Goal: Find contact information: Find contact information

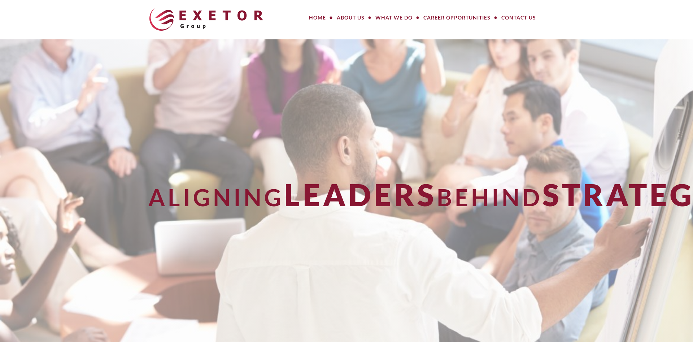
click at [515, 17] on link "Contact Us" at bounding box center [518, 17] width 45 height 14
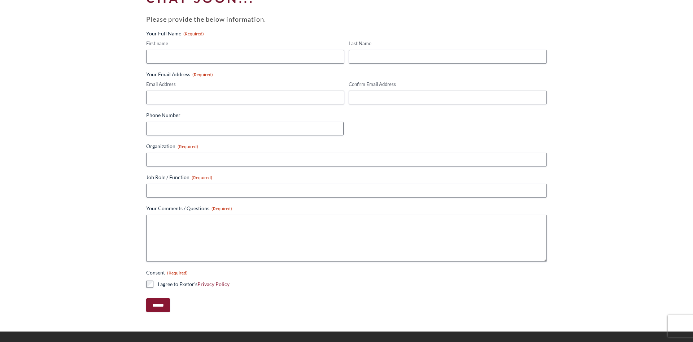
scroll to position [372, 0]
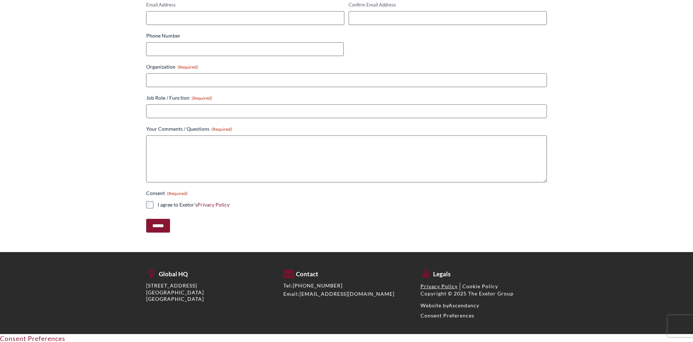
click at [437, 287] on link "Privacy Policy" at bounding box center [438, 286] width 37 height 6
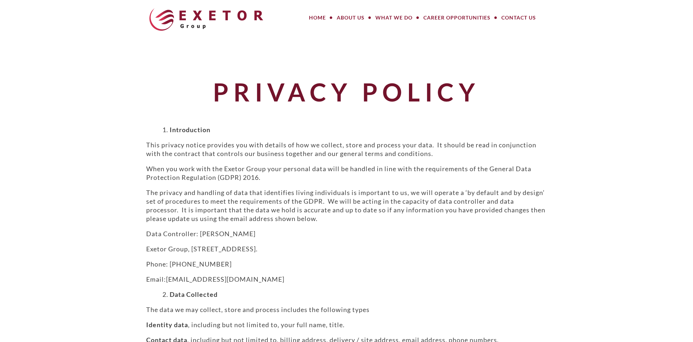
drag, startPoint x: 62, startPoint y: 19, endPoint x: 65, endPoint y: 14, distance: 5.8
click at [63, 17] on header "MENU MENU Home About Us Meet Our Team How We Work Our Values What We Do Large P…" at bounding box center [346, 19] width 693 height 39
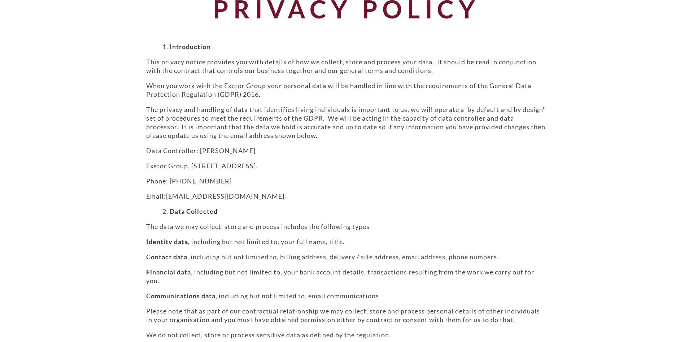
scroll to position [97, 0]
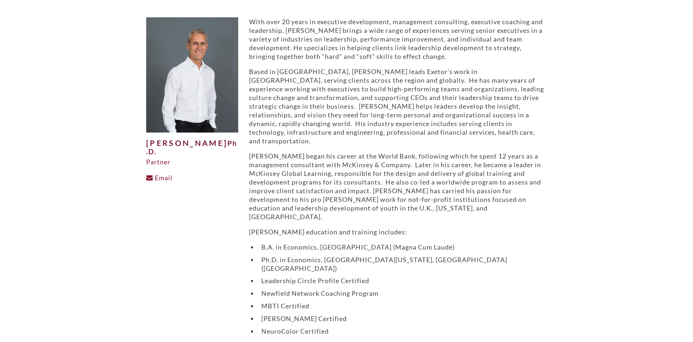
scroll to position [97, 0]
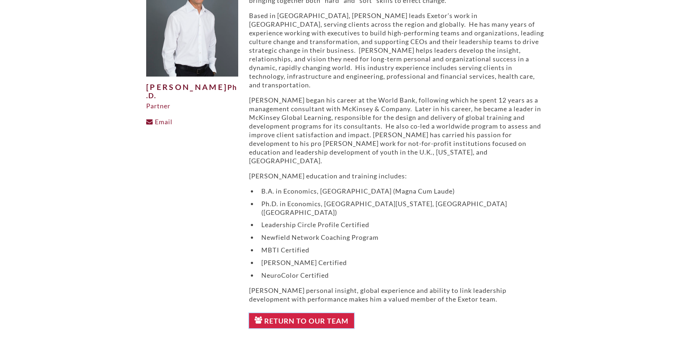
click at [303, 313] on link "Return to Our Team" at bounding box center [301, 320] width 105 height 15
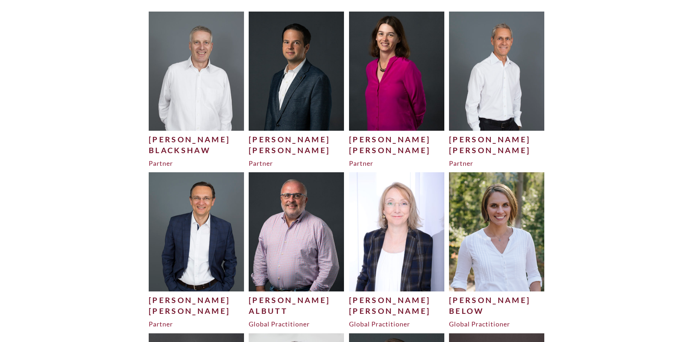
scroll to position [162, 0]
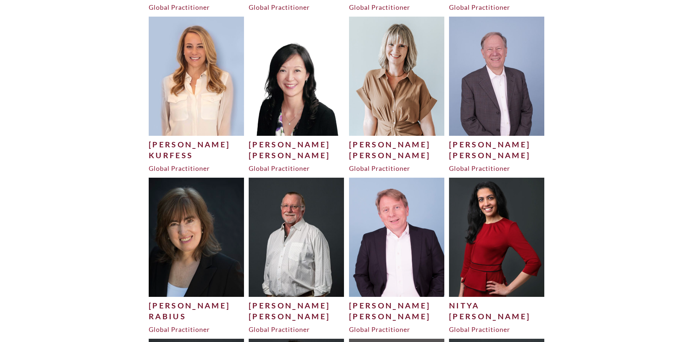
scroll to position [1592, 0]
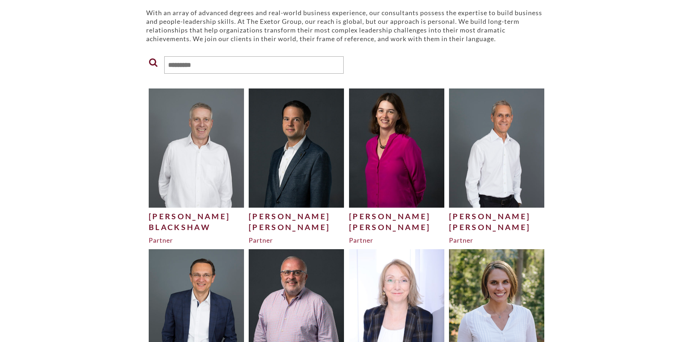
scroll to position [0, 0]
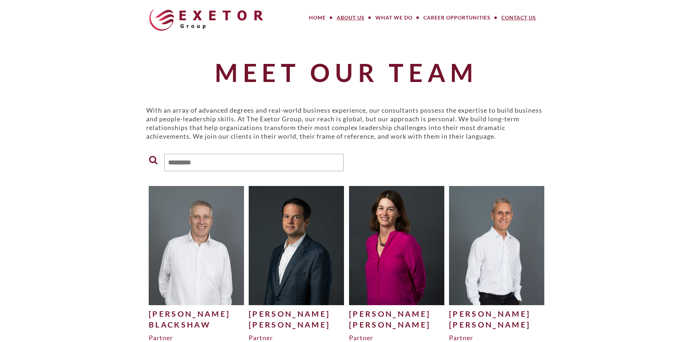
click at [507, 17] on link "Contact Us" at bounding box center [518, 17] width 45 height 14
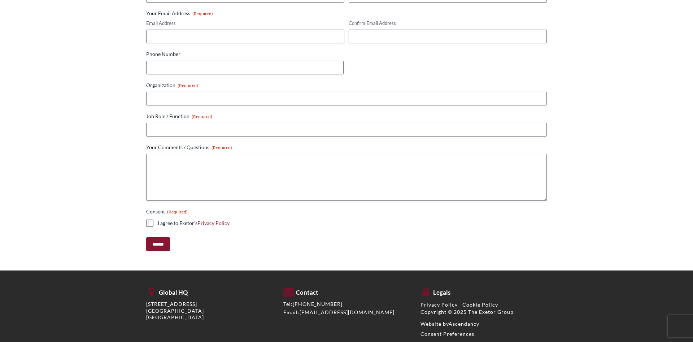
scroll to position [339, 0]
